Goal: Transaction & Acquisition: Download file/media

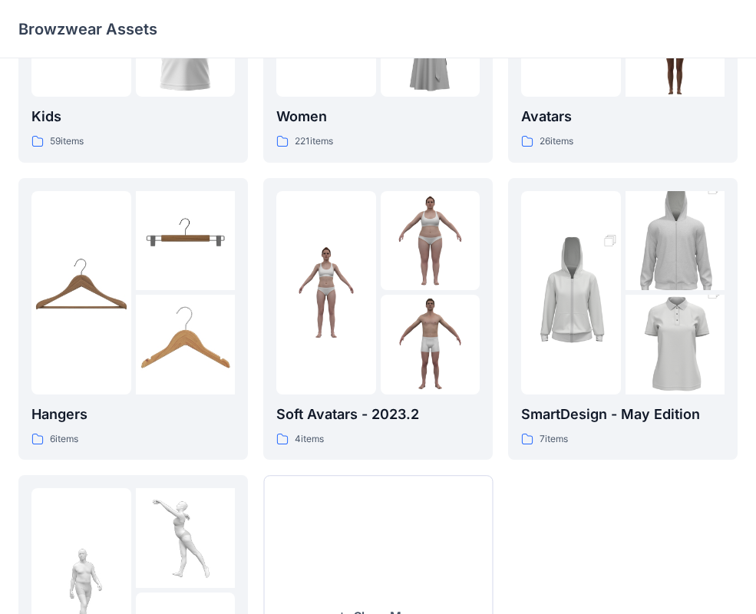
scroll to position [382, 0]
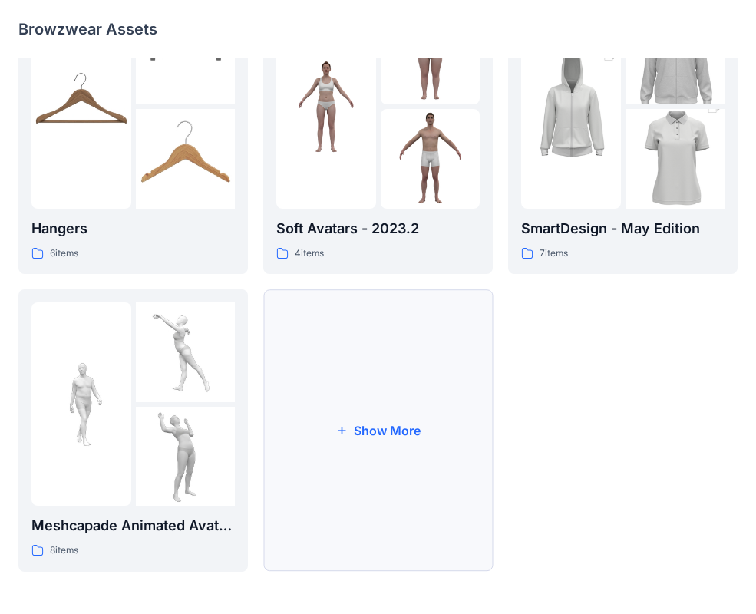
click at [444, 481] on button "Show More" at bounding box center [378, 430] width 230 height 283
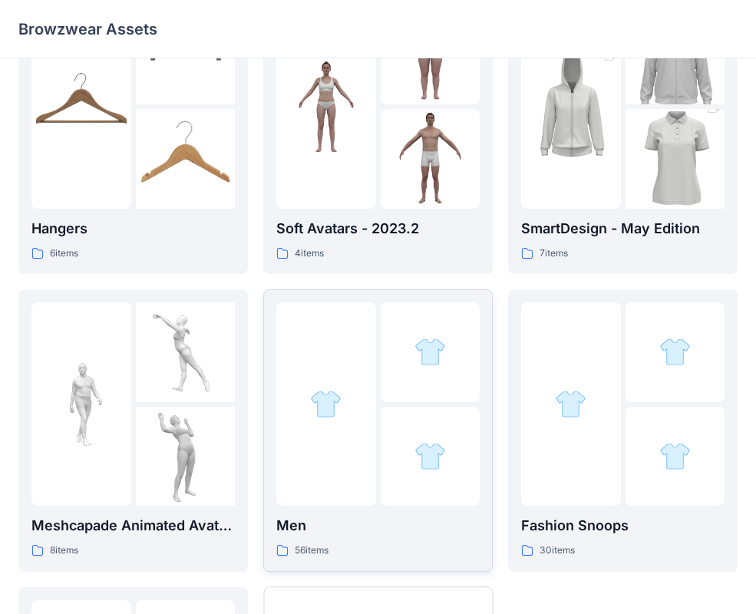
click at [437, 460] on img at bounding box center [430, 456] width 31 height 31
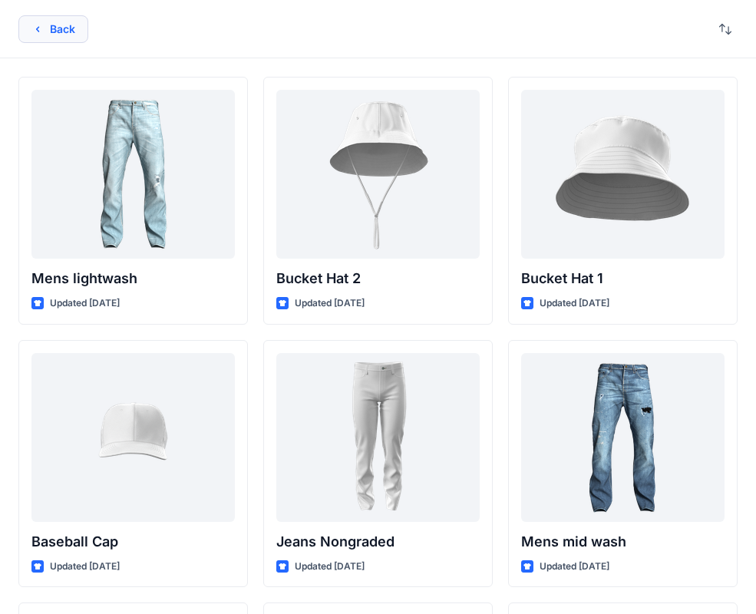
click at [78, 36] on button "Back" at bounding box center [53, 29] width 70 height 28
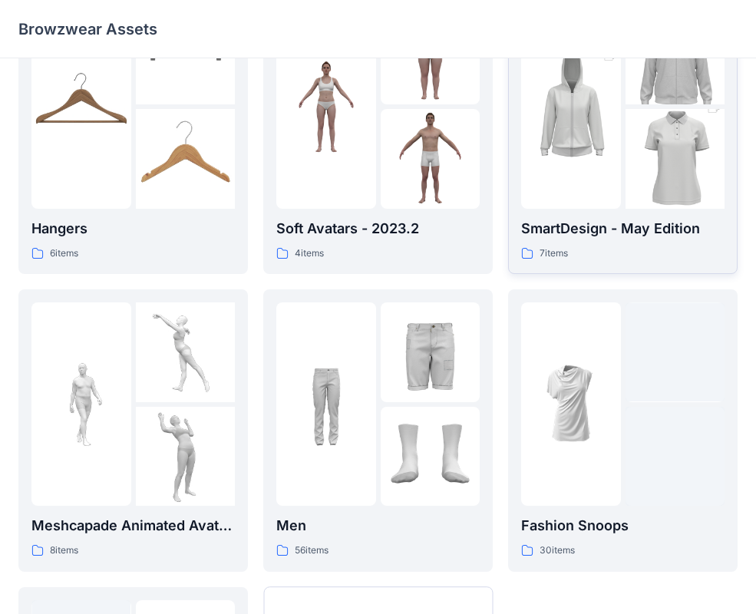
click at [627, 190] on img at bounding box center [676, 158] width 100 height 149
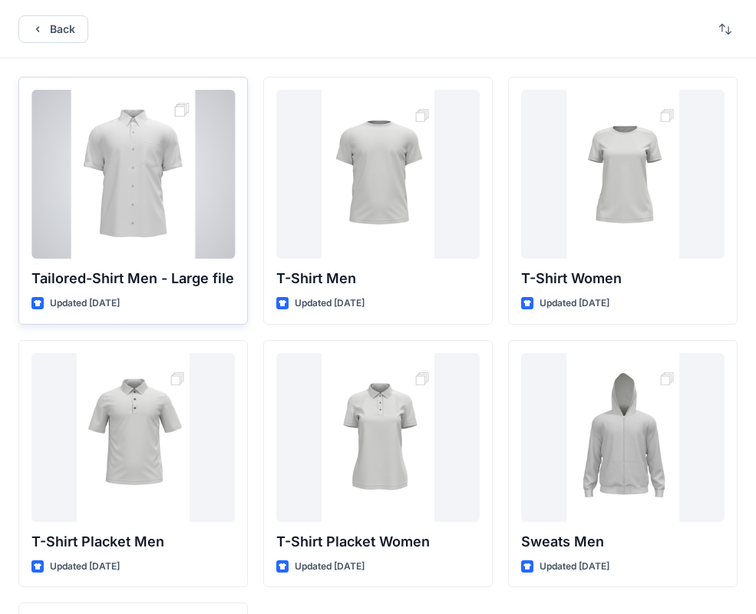
click at [207, 199] on div at bounding box center [132, 174] width 203 height 169
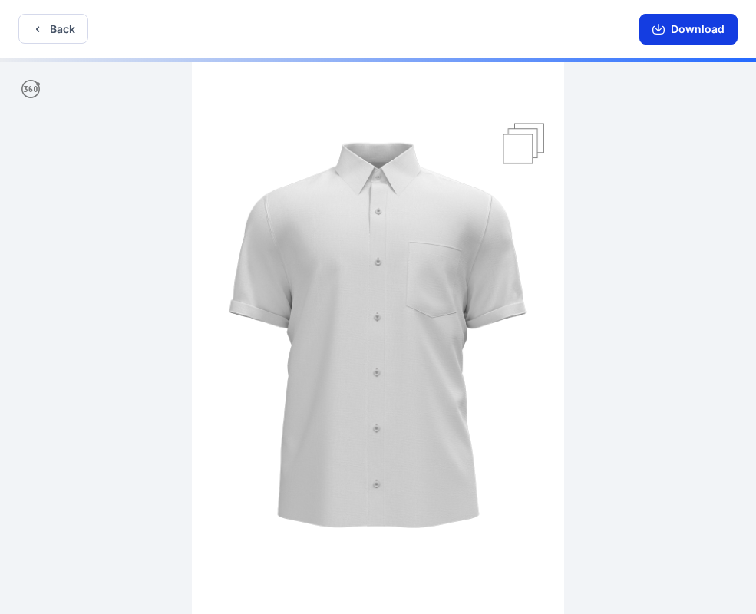
click at [708, 33] on button "Download" at bounding box center [688, 29] width 98 height 31
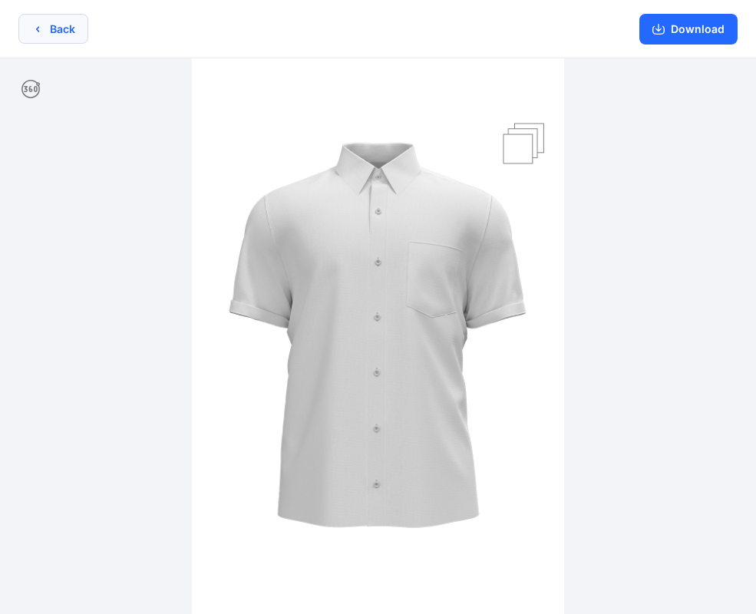
click at [78, 35] on button "Back" at bounding box center [53, 29] width 70 height 30
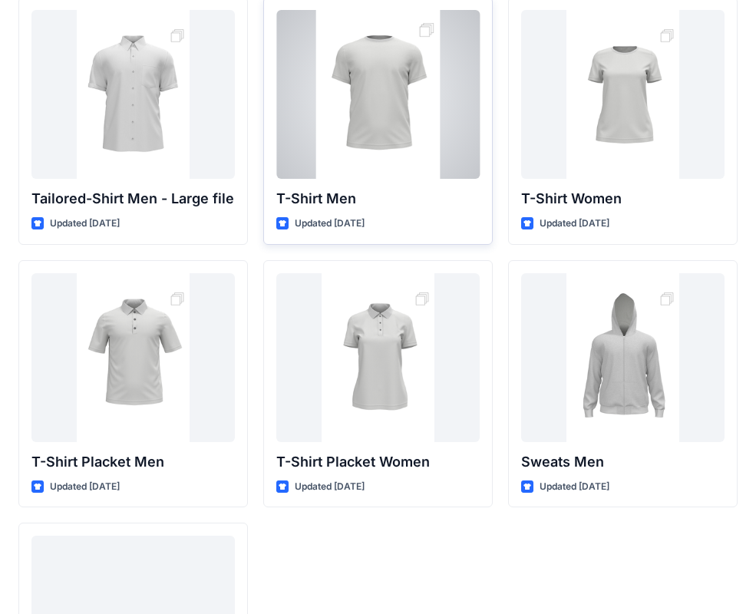
scroll to position [90, 0]
